Goal: Navigation & Orientation: Find specific page/section

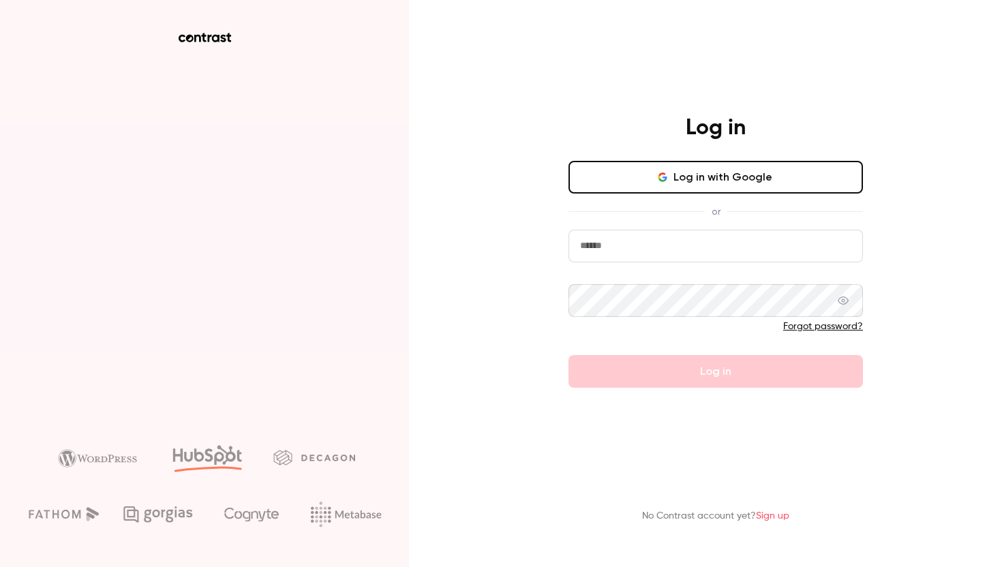
type input "**********"
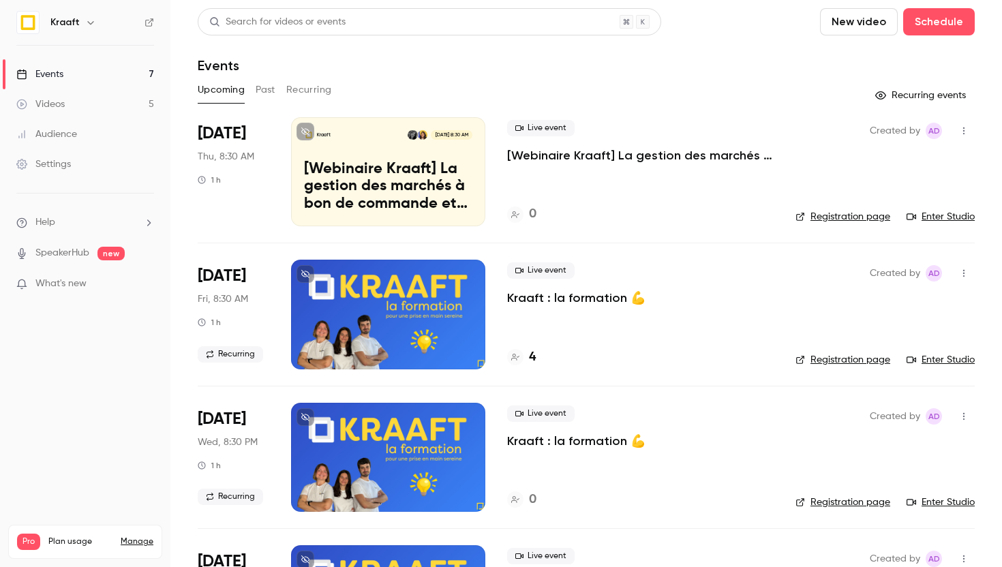
click at [302, 93] on button "Recurring" at bounding box center [309, 90] width 46 height 22
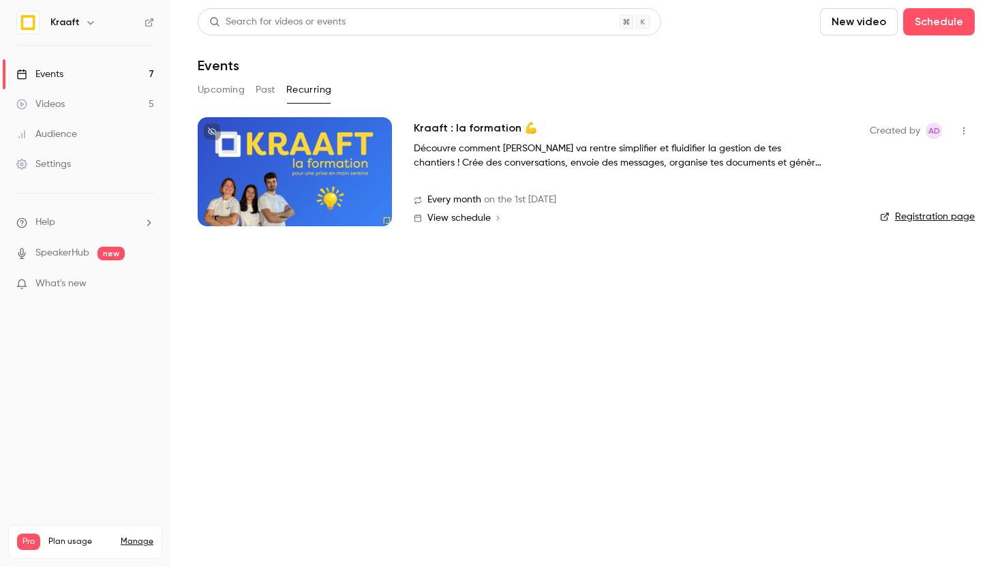
click at [917, 215] on link "Registration page" at bounding box center [927, 217] width 95 height 14
click at [259, 97] on button "Past" at bounding box center [266, 90] width 20 height 22
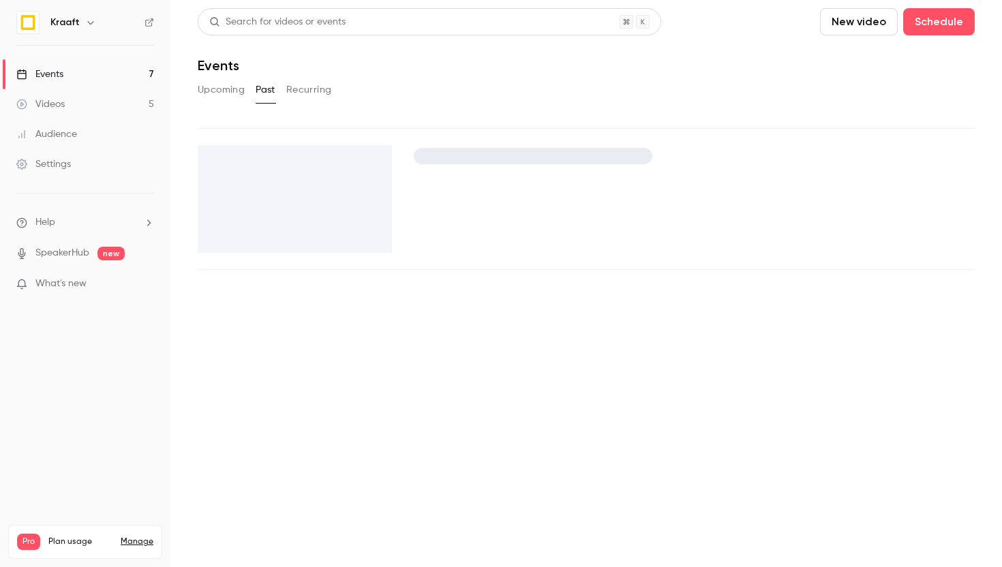
click at [231, 92] on button "Upcoming" at bounding box center [221, 90] width 47 height 22
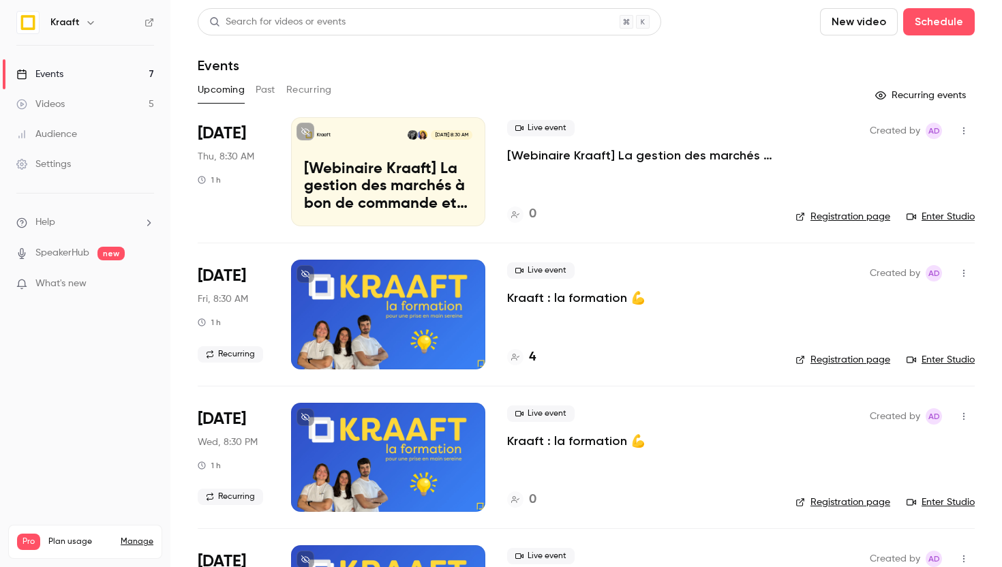
drag, startPoint x: 636, startPoint y: 297, endPoint x: 779, endPoint y: 2, distance: 328.2
